Goal: Information Seeking & Learning: Compare options

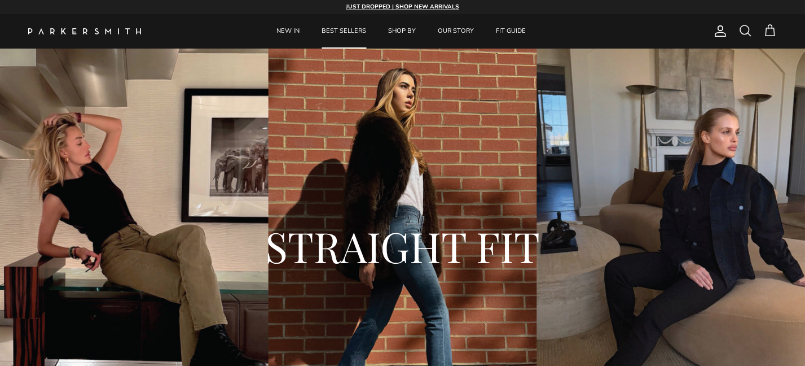
click at [340, 25] on link "BEST SELLERS" at bounding box center [343, 31] width 65 height 34
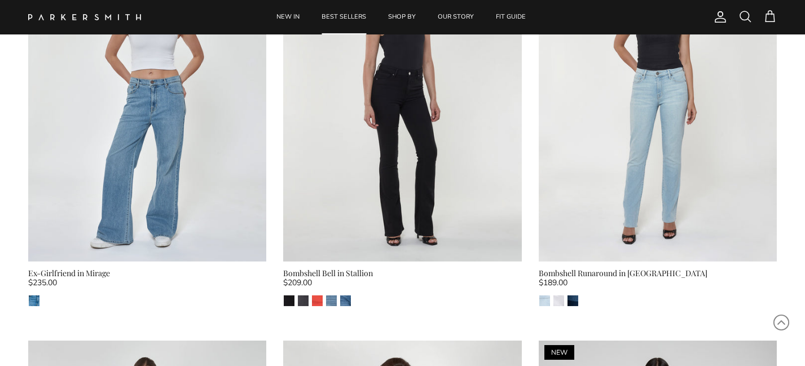
scroll to position [1298, 0]
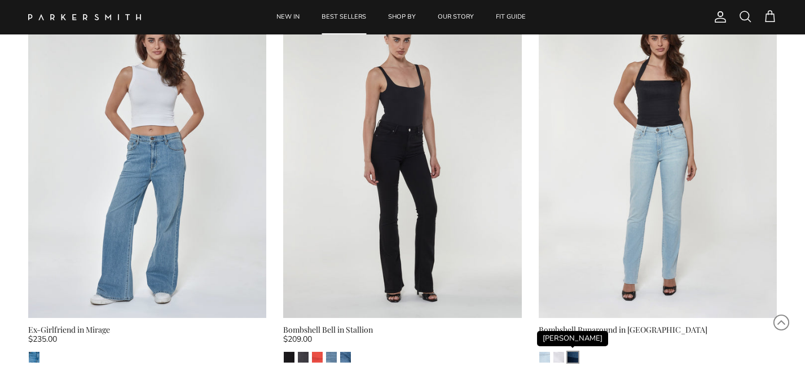
click at [568, 351] on img "Stevie" at bounding box center [573, 356] width 11 height 11
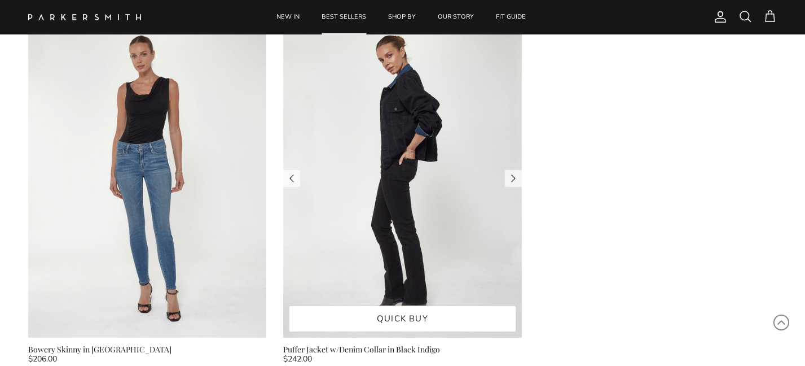
scroll to position [2922, 0]
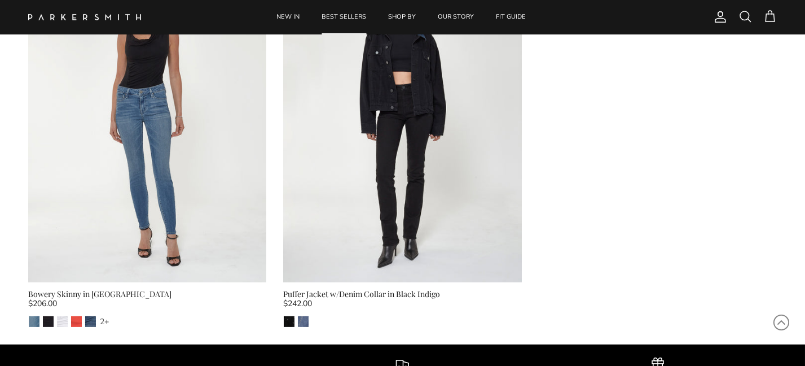
click at [357, 288] on div "Puffer Jacket w/Denim Collar in Black Indigo" at bounding box center [402, 294] width 238 height 12
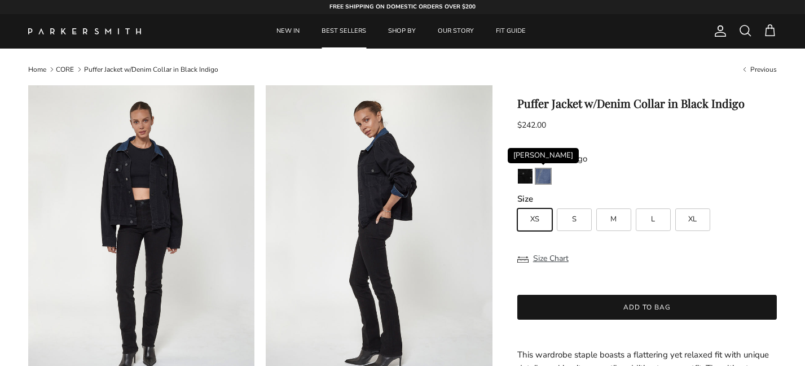
click at [538, 175] on img "Ellington" at bounding box center [543, 176] width 15 height 15
click at [527, 175] on img "Black Indigo" at bounding box center [525, 176] width 15 height 15
click at [400, 209] on img at bounding box center [379, 236] width 226 height 302
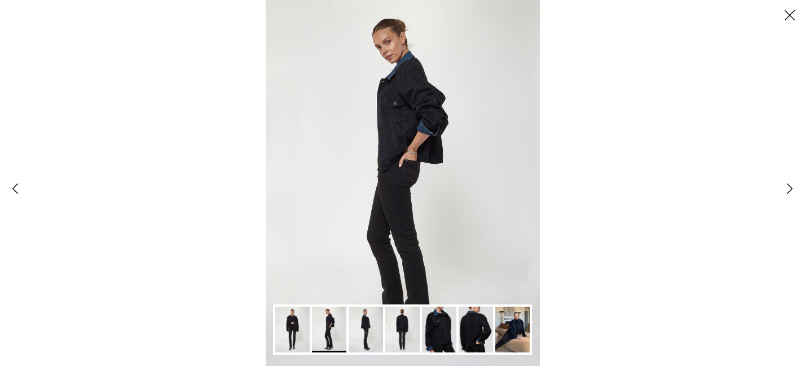
click at [406, 122] on img "Gallery Viewer" at bounding box center [403, 183] width 274 height 366
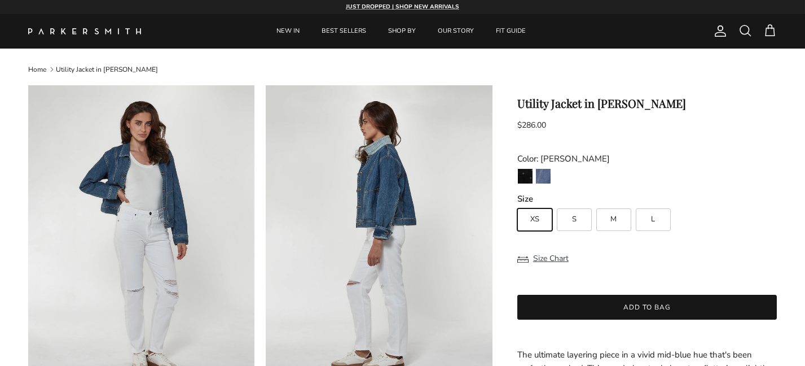
click at [372, 171] on img at bounding box center [379, 236] width 226 height 302
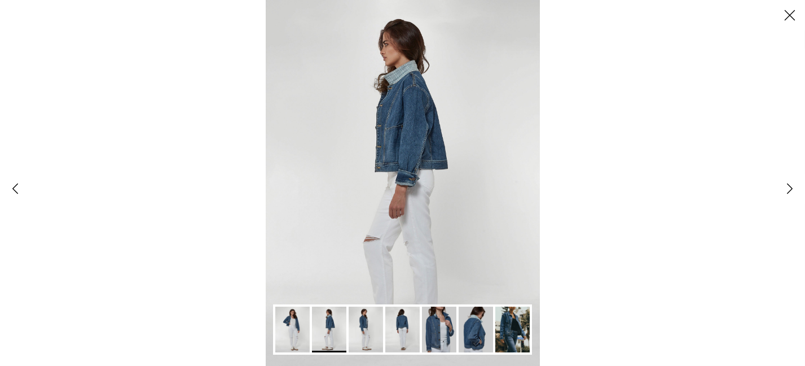
click at [402, 159] on img "Gallery Viewer" at bounding box center [403, 183] width 274 height 366
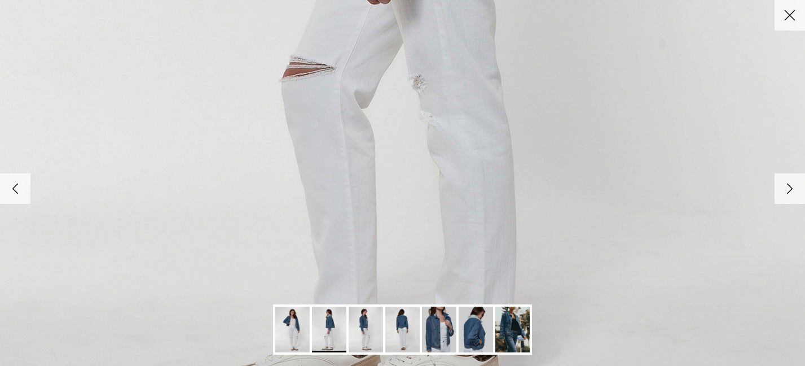
click at [361, 318] on img "Gallery Viewer" at bounding box center [366, 329] width 34 height 46
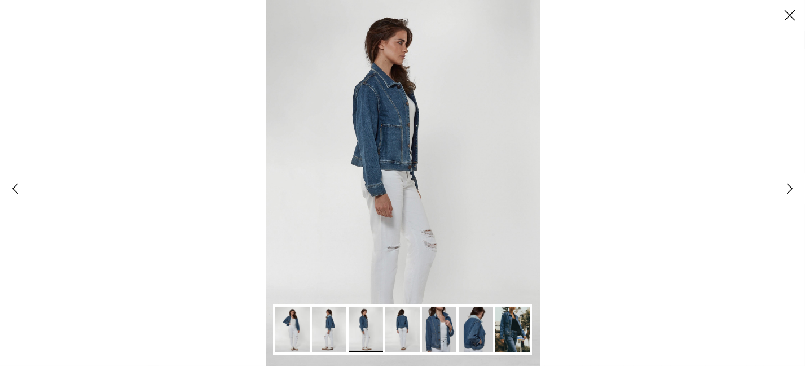
click at [400, 327] on img "Gallery Viewer" at bounding box center [402, 329] width 34 height 46
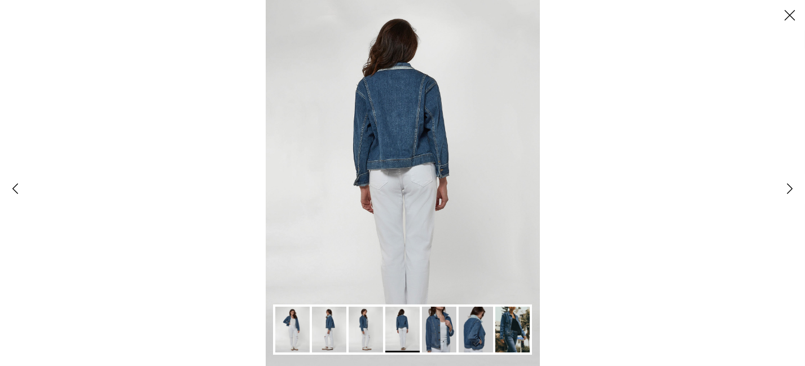
click at [434, 336] on img "Gallery Viewer" at bounding box center [439, 329] width 34 height 46
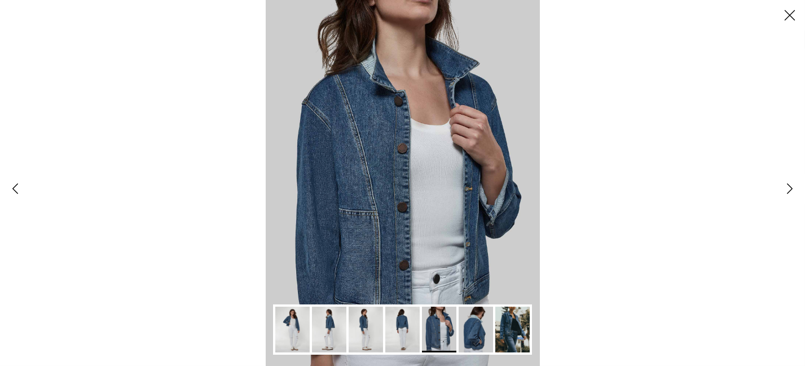
click at [478, 333] on img "Gallery Viewer" at bounding box center [476, 329] width 34 height 46
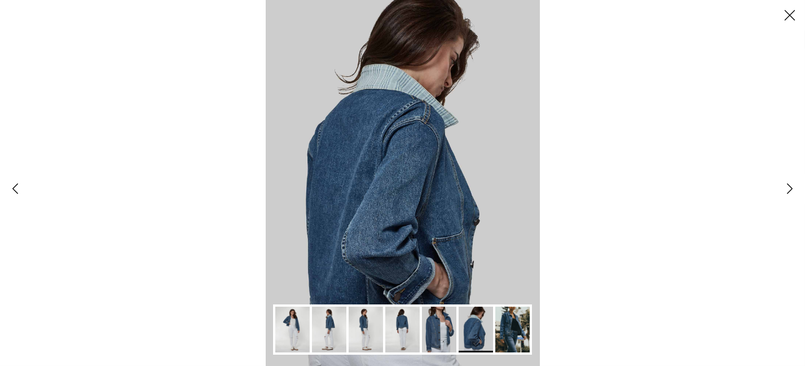
click at [518, 324] on img "Gallery Viewer" at bounding box center [512, 329] width 34 height 46
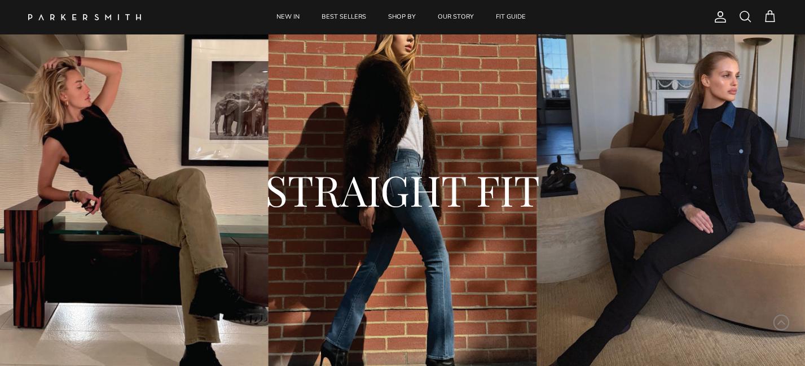
scroll to position [113, 0]
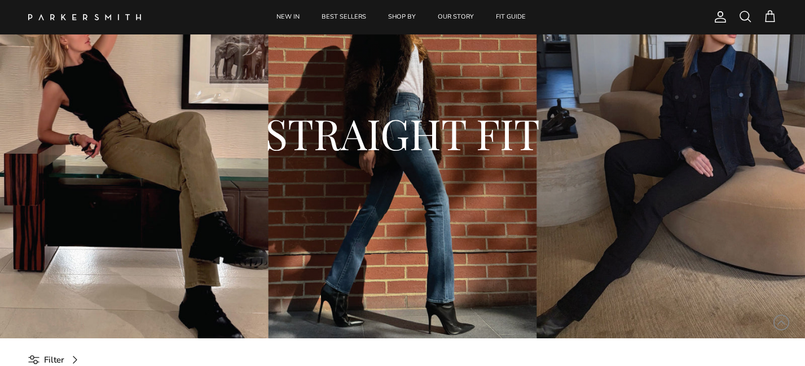
click at [492, 144] on h2 "STRAIGHT FIT" at bounding box center [402, 133] width 681 height 54
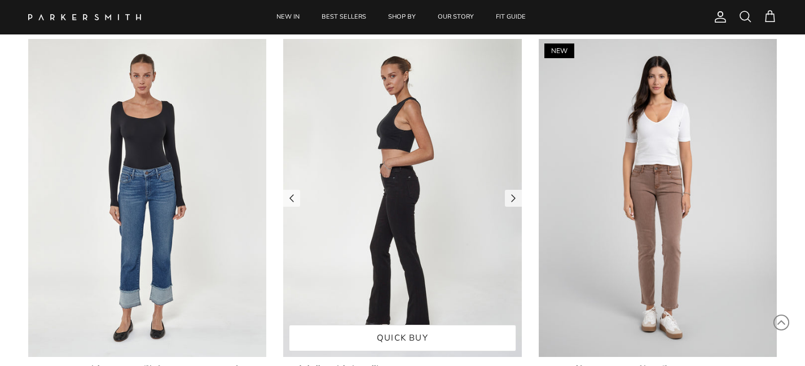
scroll to position [508, 0]
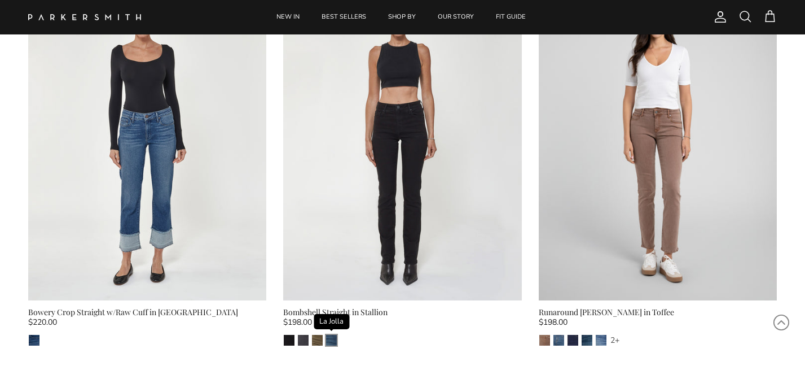
click at [331, 338] on img "La Jolla" at bounding box center [331, 340] width 11 height 11
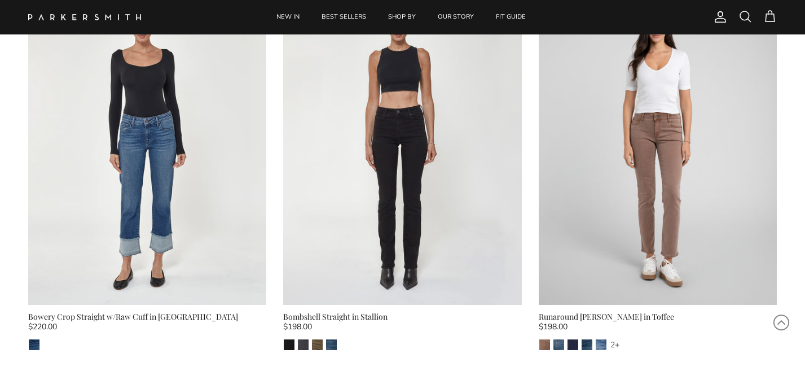
click at [581, 315] on div "Runaround [PERSON_NAME] in Toffee" at bounding box center [658, 316] width 238 height 12
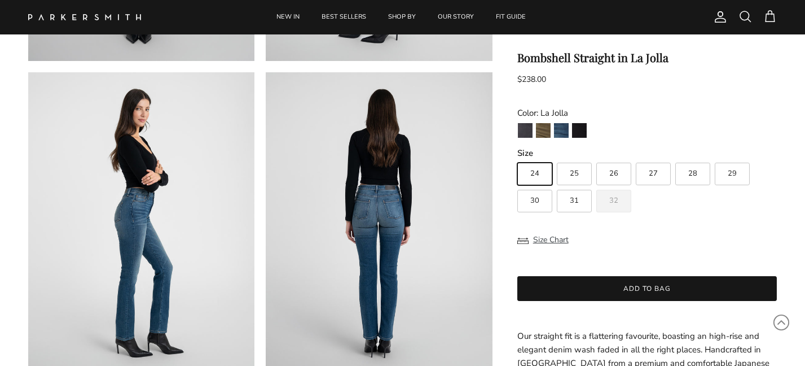
scroll to position [339, 0]
click at [555, 250] on button "Size Chart" at bounding box center [542, 239] width 51 height 21
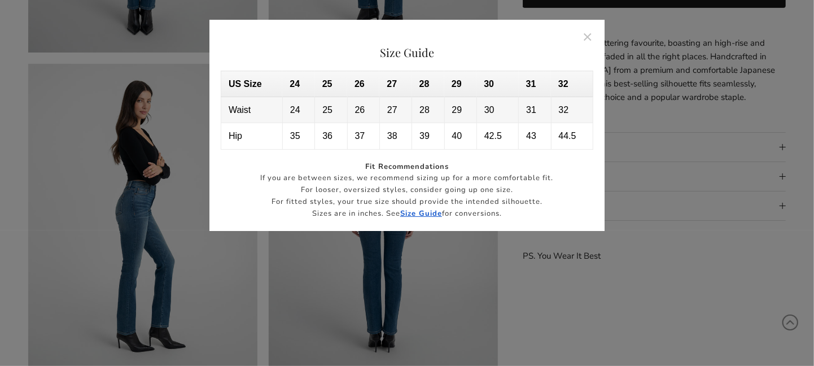
click at [684, 260] on div at bounding box center [407, 183] width 814 height 366
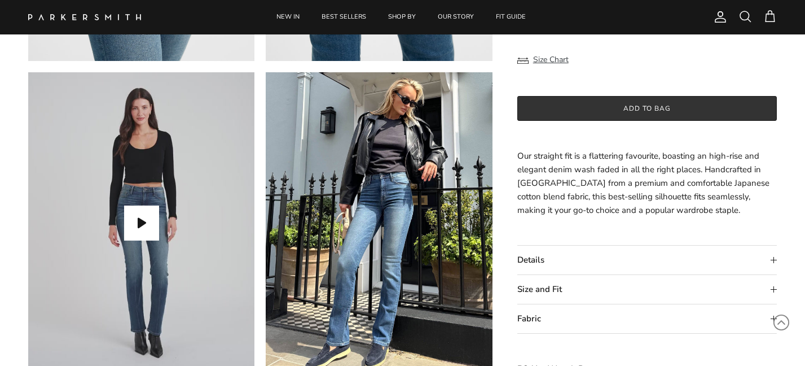
scroll to position [1016, 0]
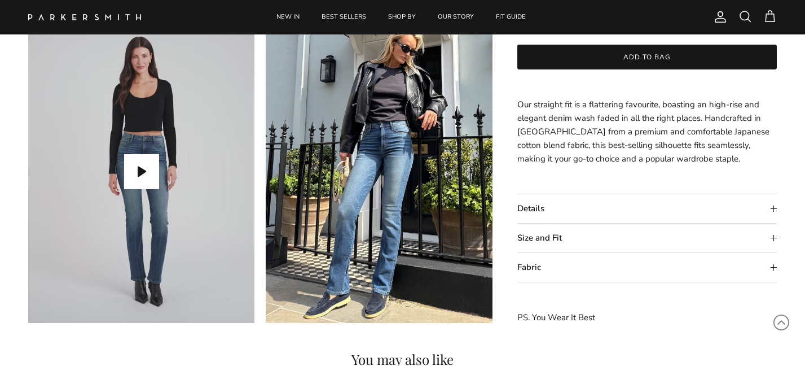
click at [548, 236] on summary "Size and Fit" at bounding box center [647, 237] width 260 height 29
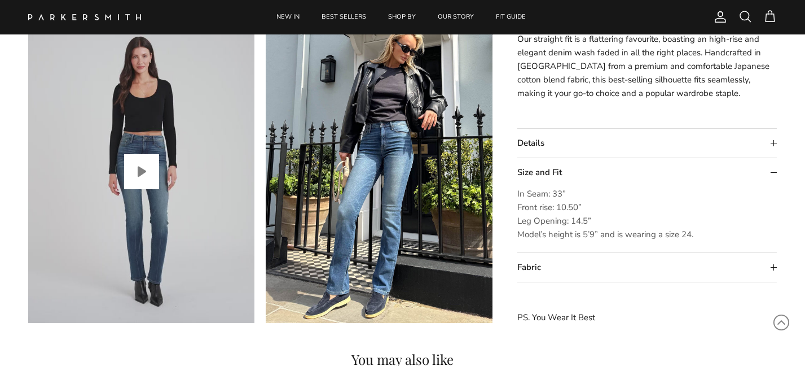
click at [133, 161] on button "Play video" at bounding box center [141, 171] width 35 height 35
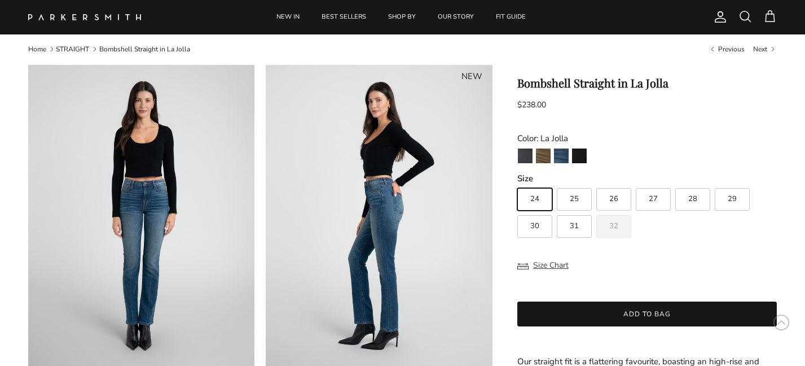
scroll to position [0, 0]
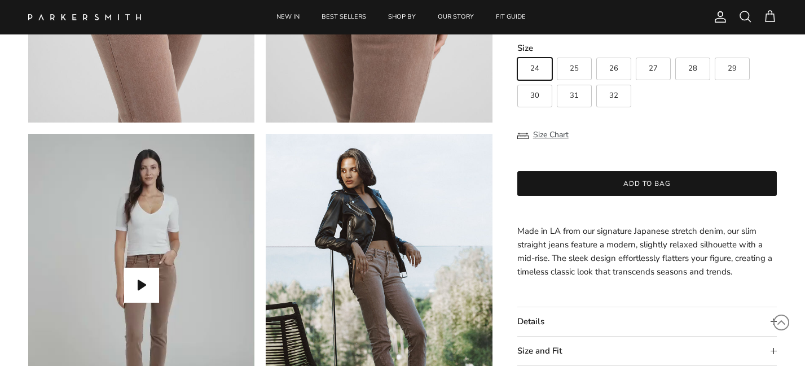
scroll to position [1072, 0]
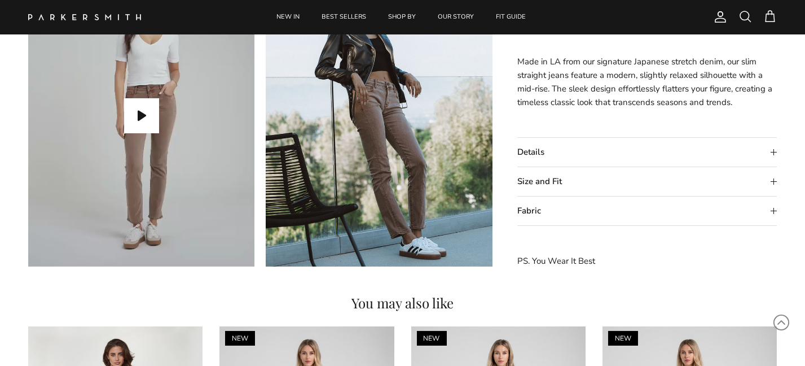
click at [534, 181] on summary "Size and Fit" at bounding box center [647, 181] width 260 height 29
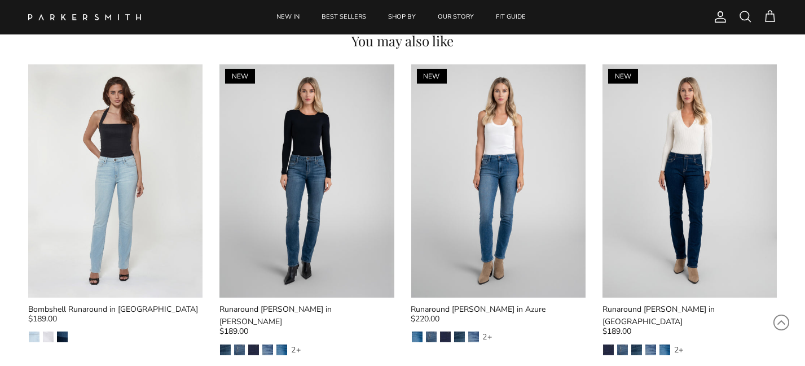
scroll to position [1354, 0]
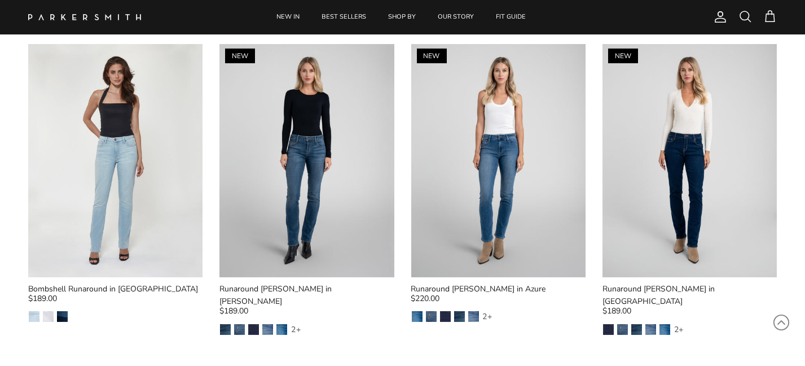
click at [661, 286] on div "Runaround [PERSON_NAME] in [GEOGRAPHIC_DATA]" at bounding box center [690, 295] width 174 height 25
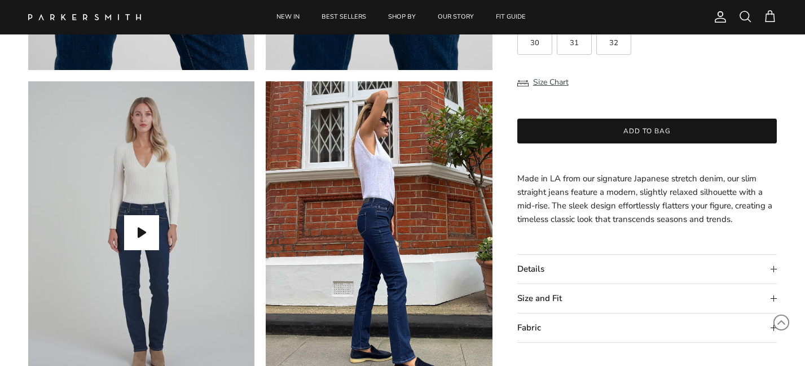
scroll to position [1016, 0]
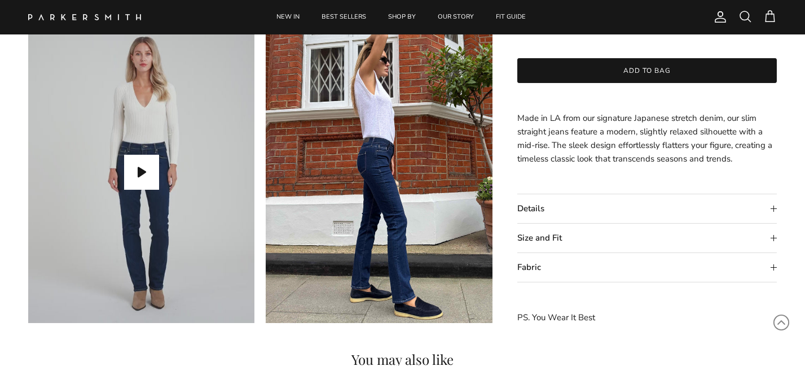
click at [560, 238] on summary "Size and Fit" at bounding box center [647, 237] width 260 height 29
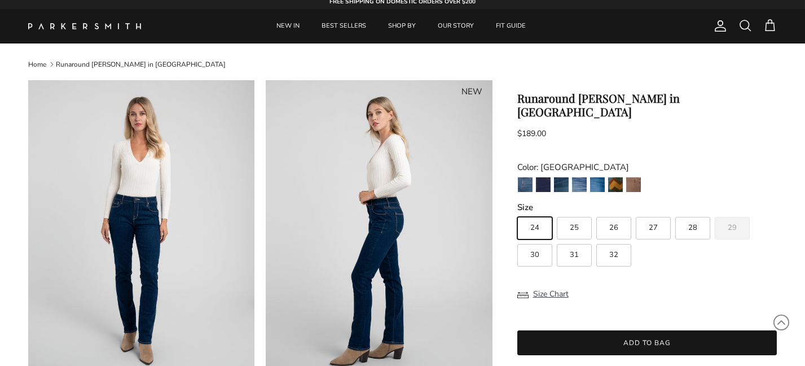
scroll to position [0, 0]
